Goal: Navigation & Orientation: Find specific page/section

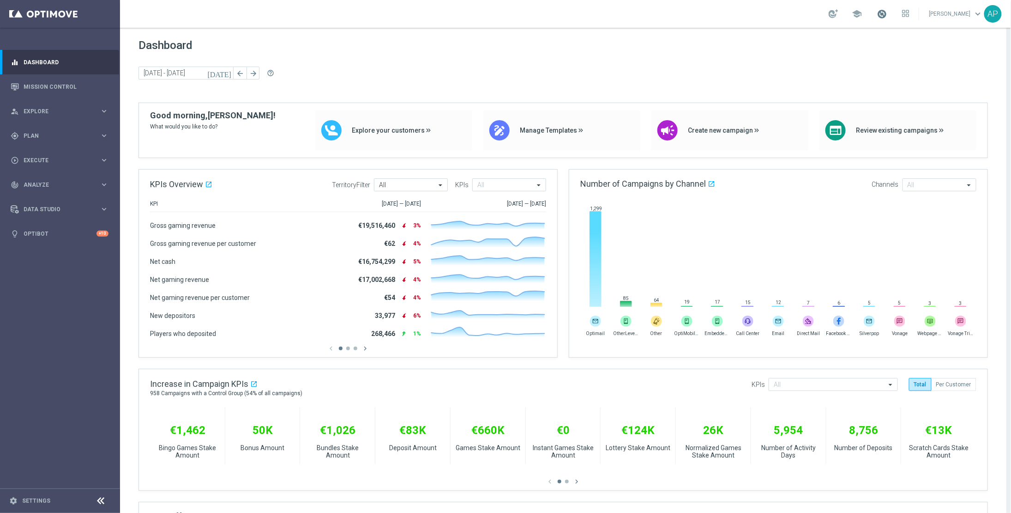
click at [888, 12] on span at bounding box center [882, 14] width 10 height 10
